Goal: Transaction & Acquisition: Purchase product/service

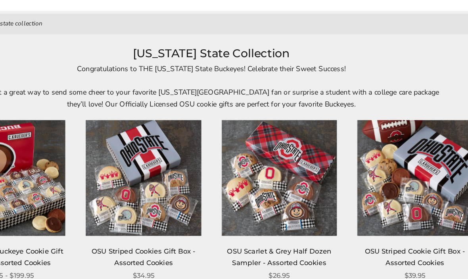
scroll to position [62, 0]
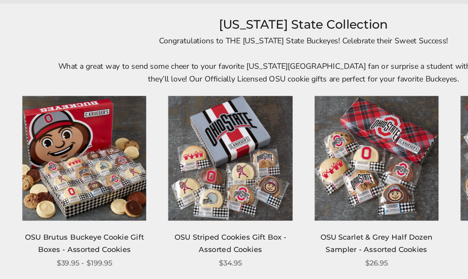
click at [71, 195] on link "OSU Brutus Buckeye Cookie Gift Boxes - Assorted Cookies" at bounding box center [76, 202] width 86 height 15
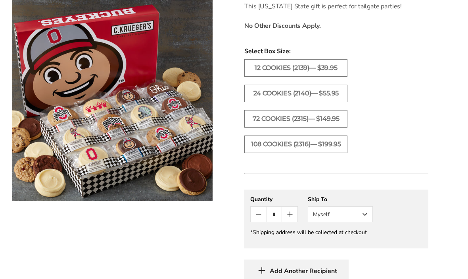
scroll to position [411, 0]
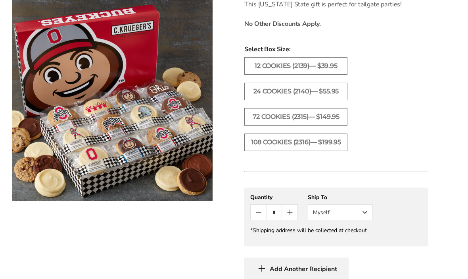
click at [364, 216] on button "Myself" at bounding box center [340, 212] width 65 height 16
click at [359, 245] on button "Other Recipient" at bounding box center [340, 241] width 64 height 14
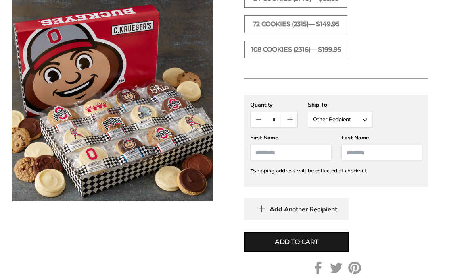
scroll to position [507, 0]
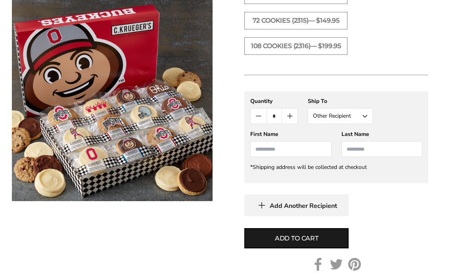
click at [292, 152] on input "First Name" at bounding box center [290, 149] width 81 height 16
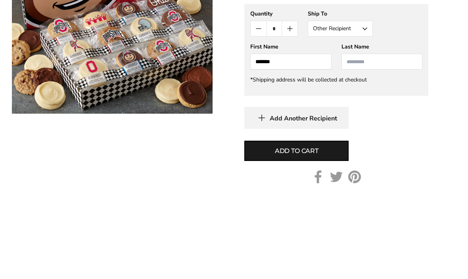
type input "******"
click at [392, 141] on input "Last Name" at bounding box center [382, 149] width 81 height 16
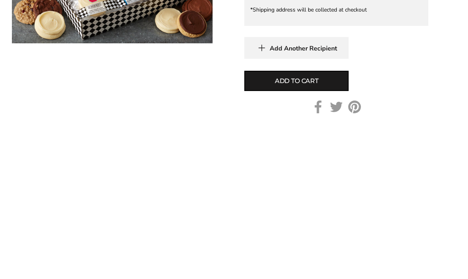
type input "******"
click at [328, 228] on button "Add to cart" at bounding box center [297, 238] width 104 height 20
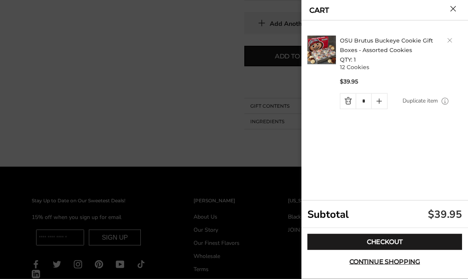
scroll to position [692, 0]
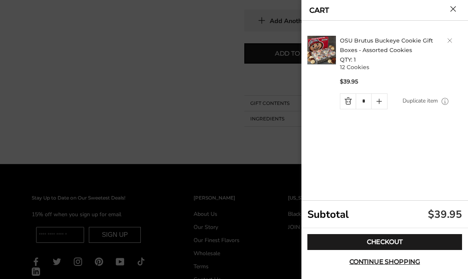
click at [406, 250] on link "Checkout" at bounding box center [385, 242] width 155 height 16
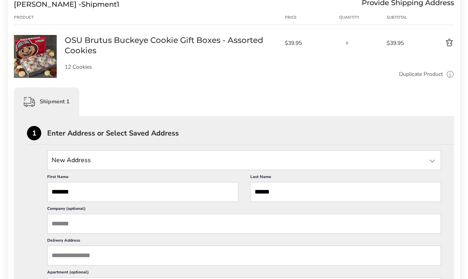
scroll to position [112, 0]
